Goal: Find specific page/section: Find specific page/section

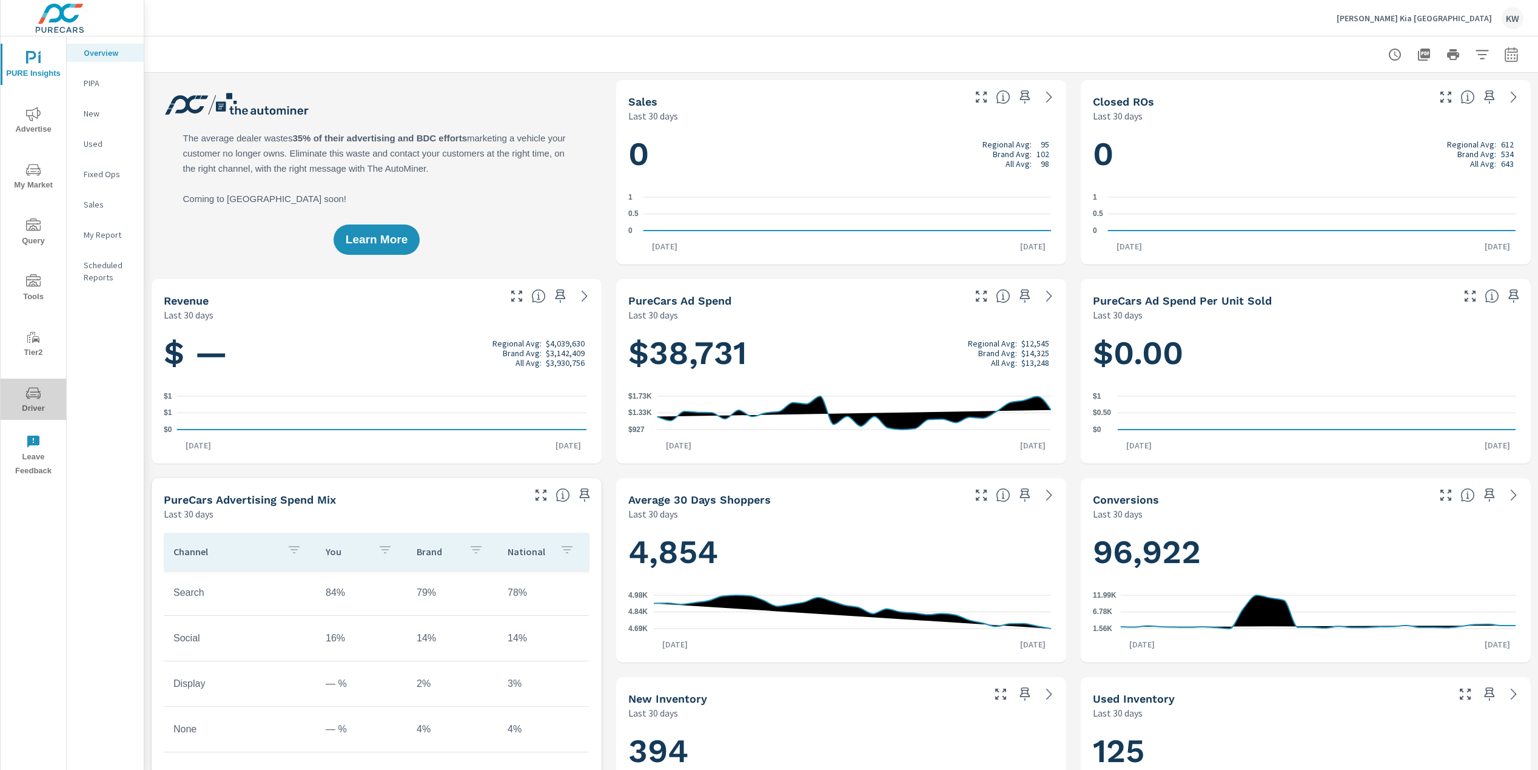
click at [38, 402] on span "Driver" at bounding box center [33, 401] width 58 height 30
click at [67, 303] on div "Overview PIPA New Used Fixed Ops Sales My Report Scheduled Reports" at bounding box center [105, 402] width 77 height 733
click at [27, 412] on span "Driver" at bounding box center [33, 401] width 58 height 30
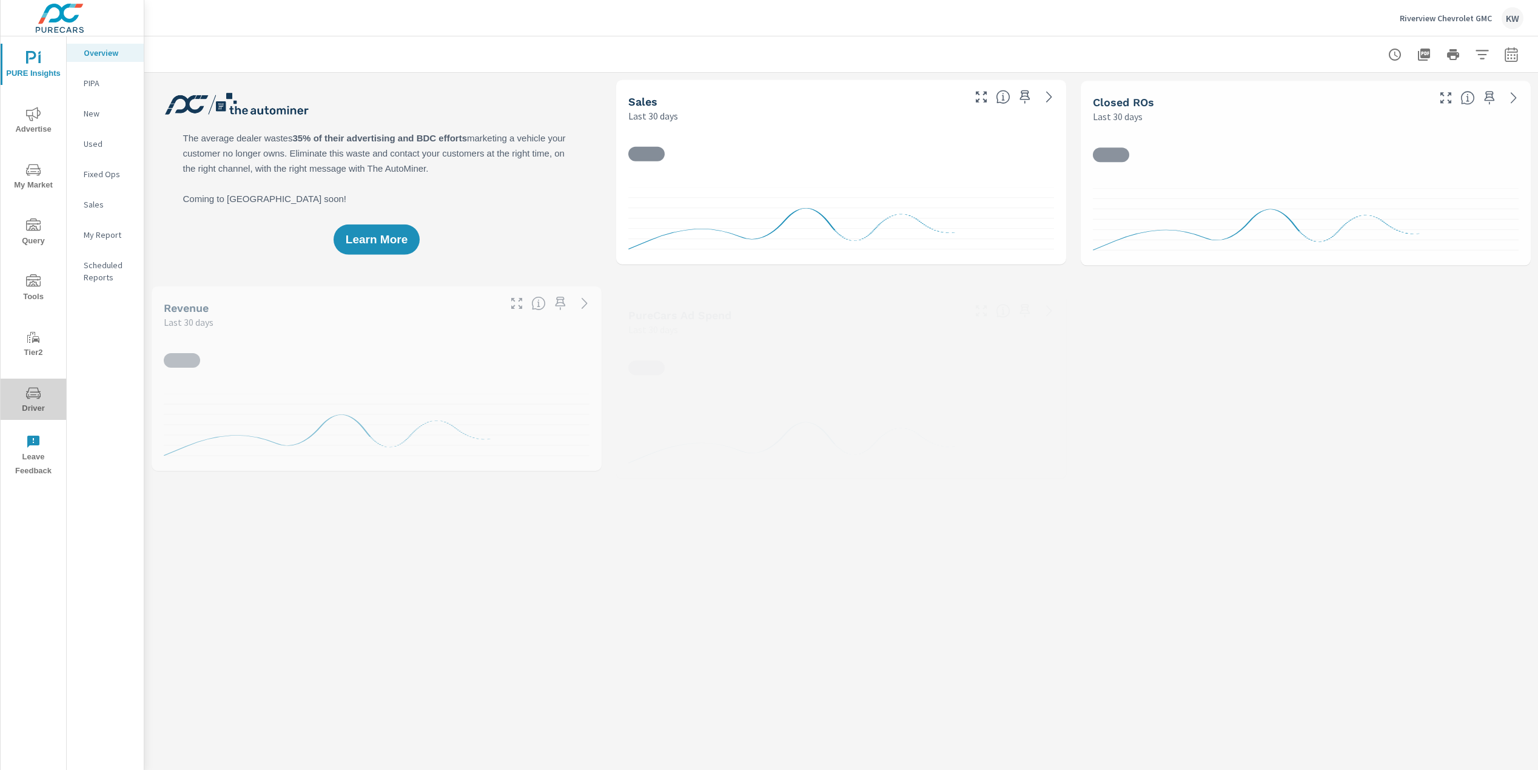
click at [36, 402] on span "Driver" at bounding box center [33, 401] width 58 height 30
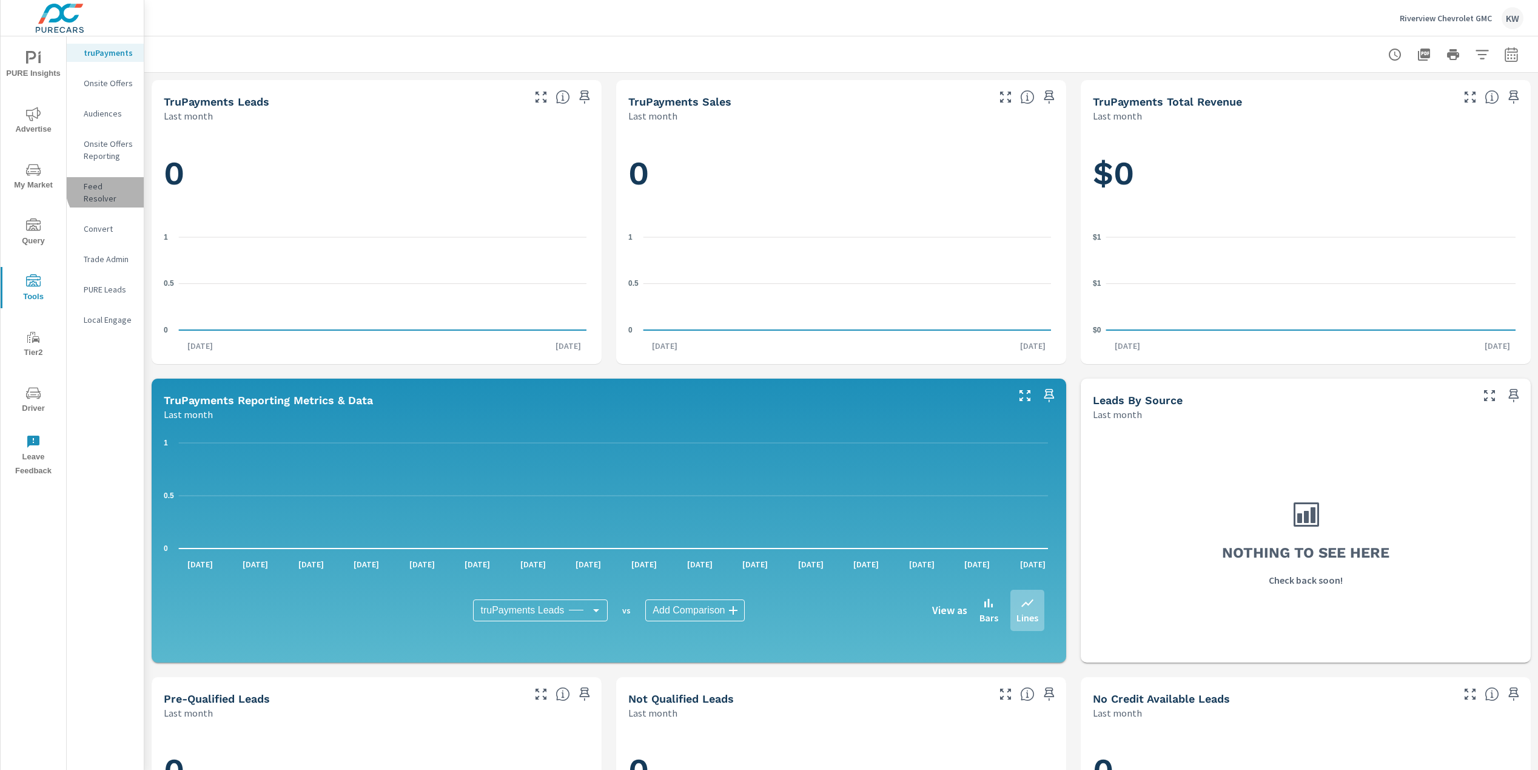
drag, startPoint x: 119, startPoint y: 184, endPoint x: 119, endPoint y: 198, distance: 13.3
click at [119, 184] on p "Feed Resolver" at bounding box center [109, 192] width 50 height 24
